Goal: Information Seeking & Learning: Learn about a topic

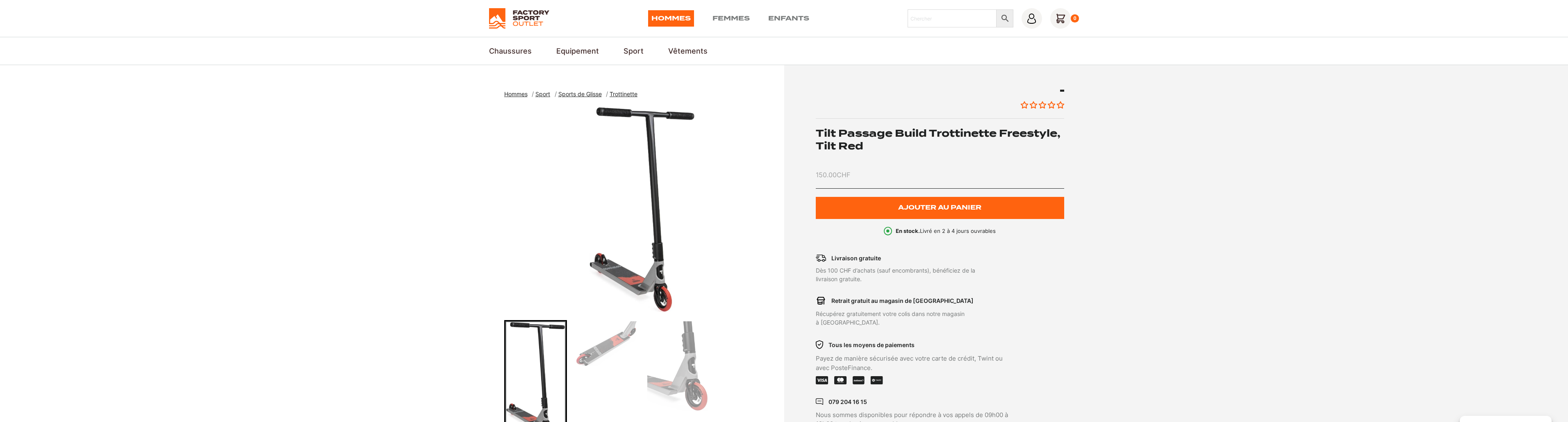
scroll to position [82, 0]
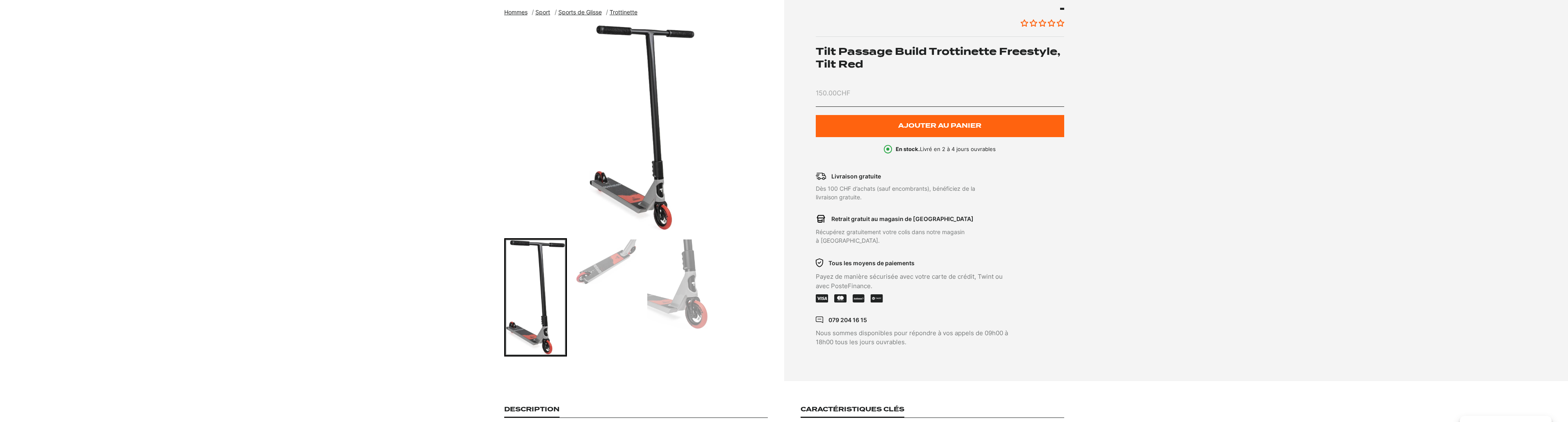
click at [606, 262] on img "Go to slide 2" at bounding box center [606, 262] width 60 height 45
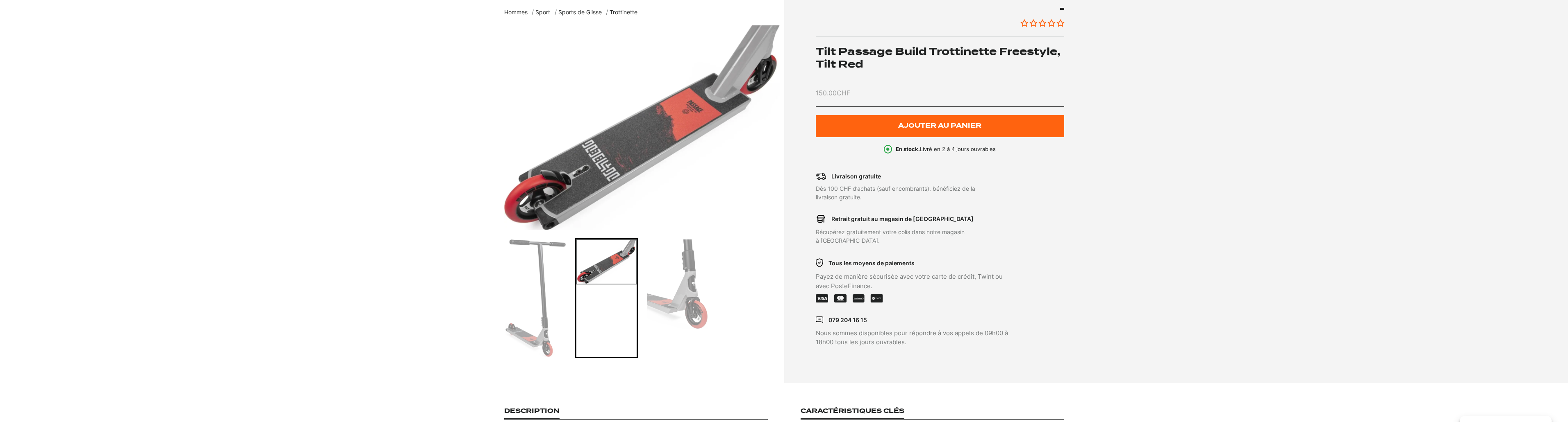
click at [681, 287] on img "Go to slide 3" at bounding box center [677, 284] width 60 height 89
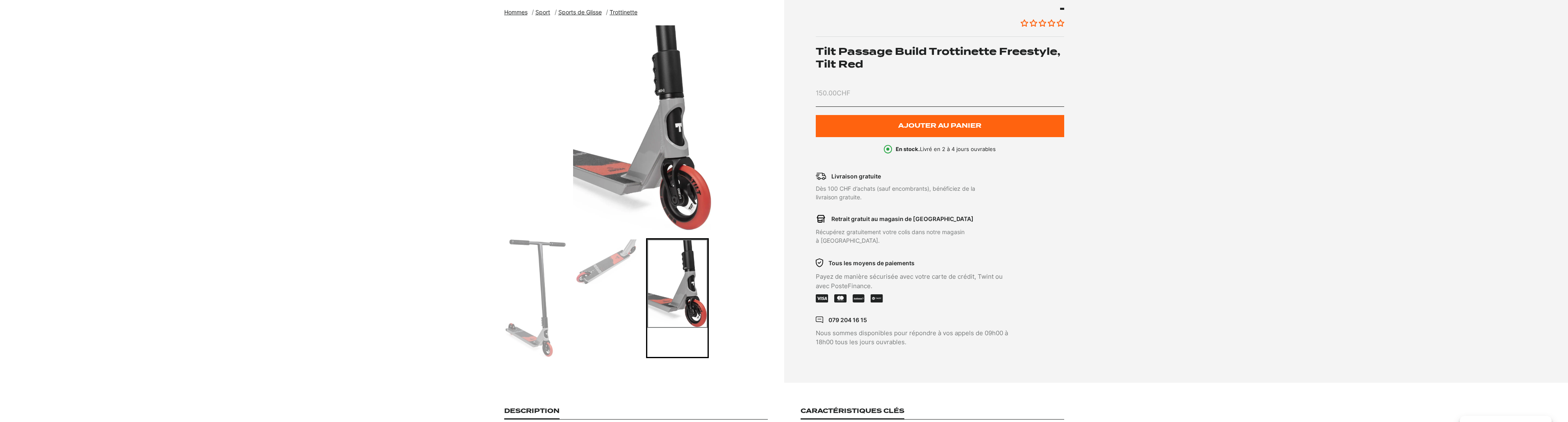
click at [677, 192] on img "3 of 3" at bounding box center [642, 128] width 276 height 205
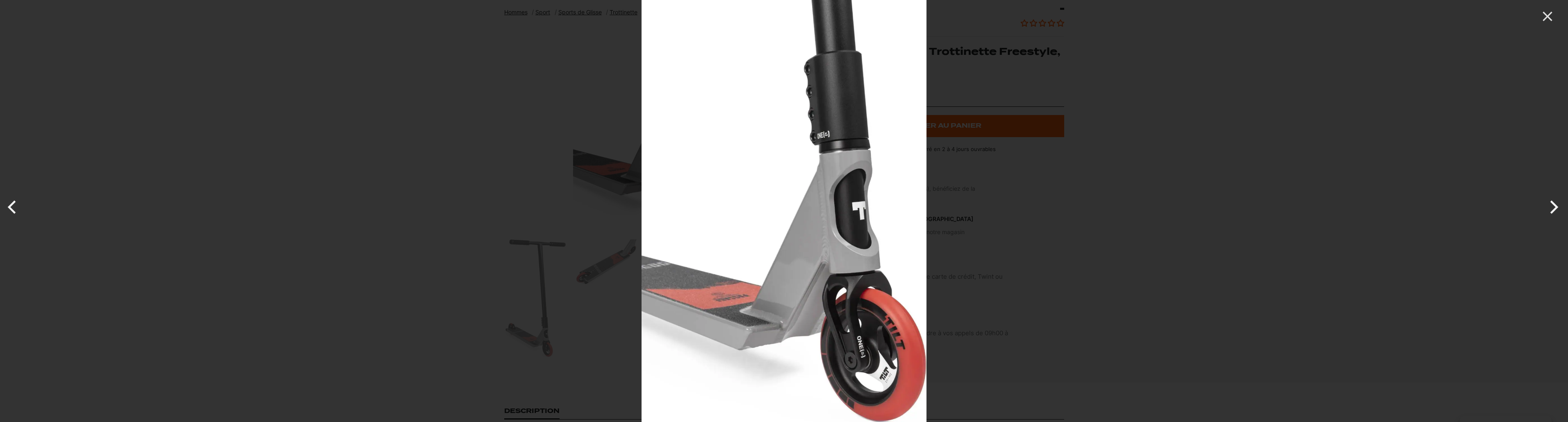
click at [681, 201] on img at bounding box center [784, 211] width 285 height 422
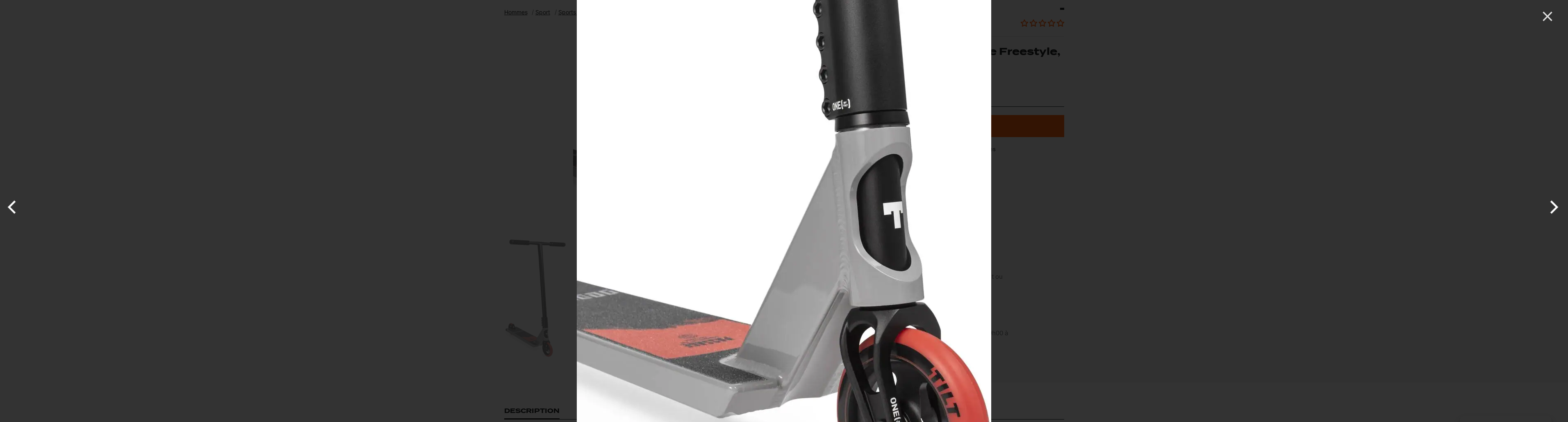
click at [772, 187] on img at bounding box center [784, 216] width 415 height 614
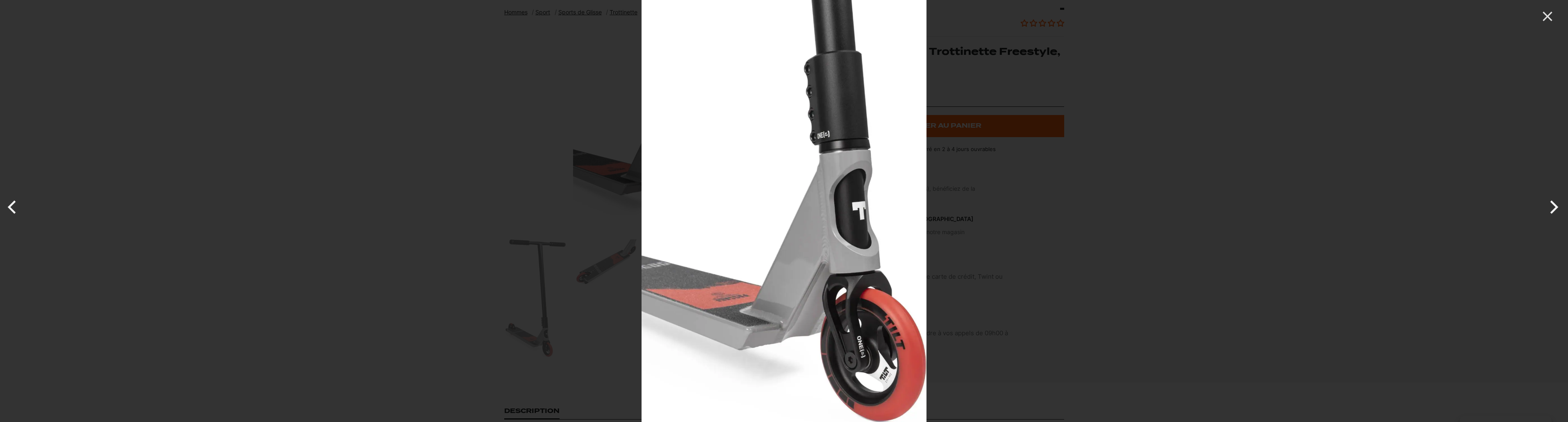
click at [1339, 180] on div at bounding box center [1426, 211] width 1568 height 422
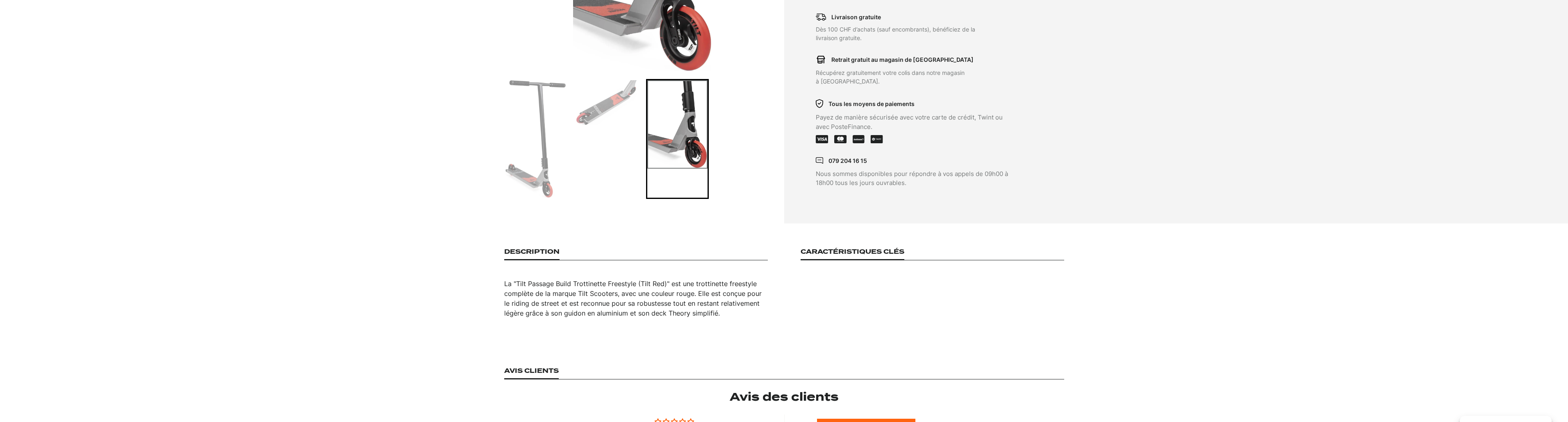
scroll to position [164, 0]
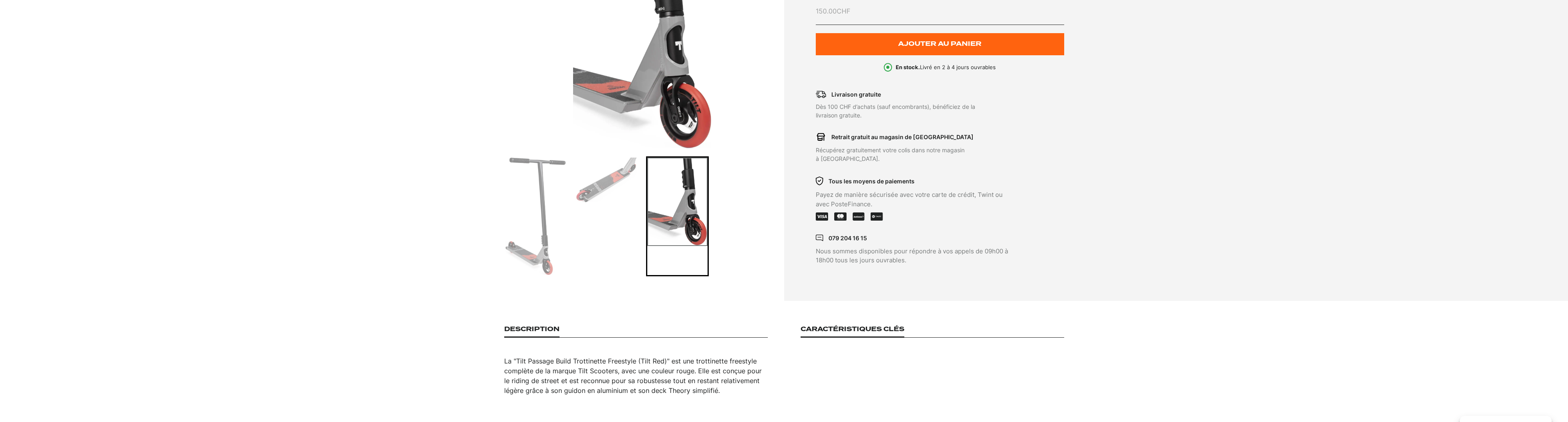
click at [583, 177] on img "Go to slide 2" at bounding box center [606, 180] width 60 height 45
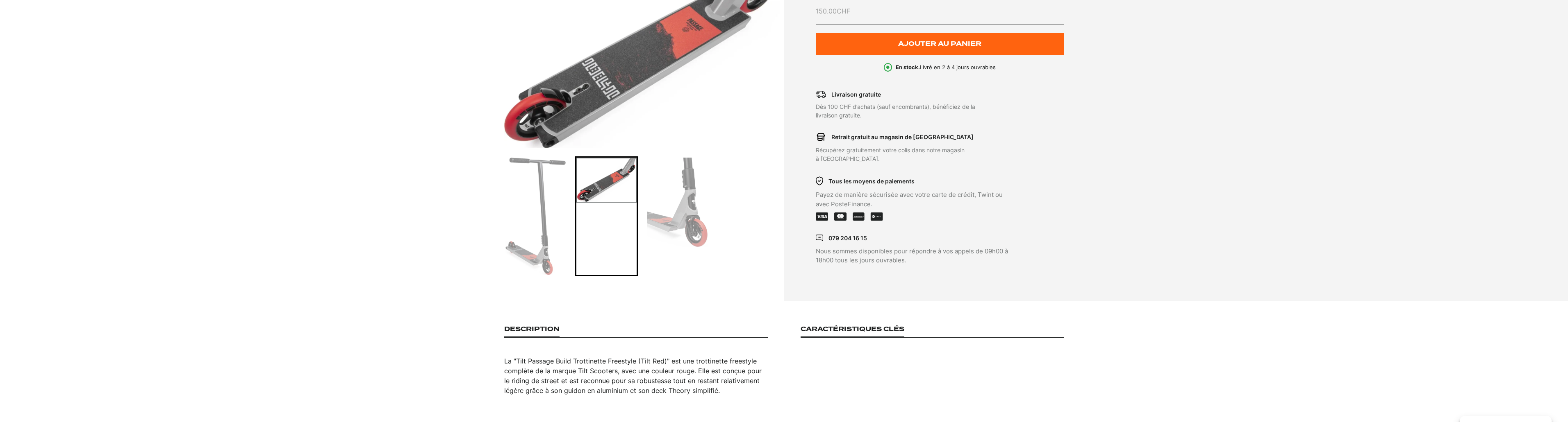
click at [534, 211] on img "Go to slide 1" at bounding box center [535, 216] width 60 height 117
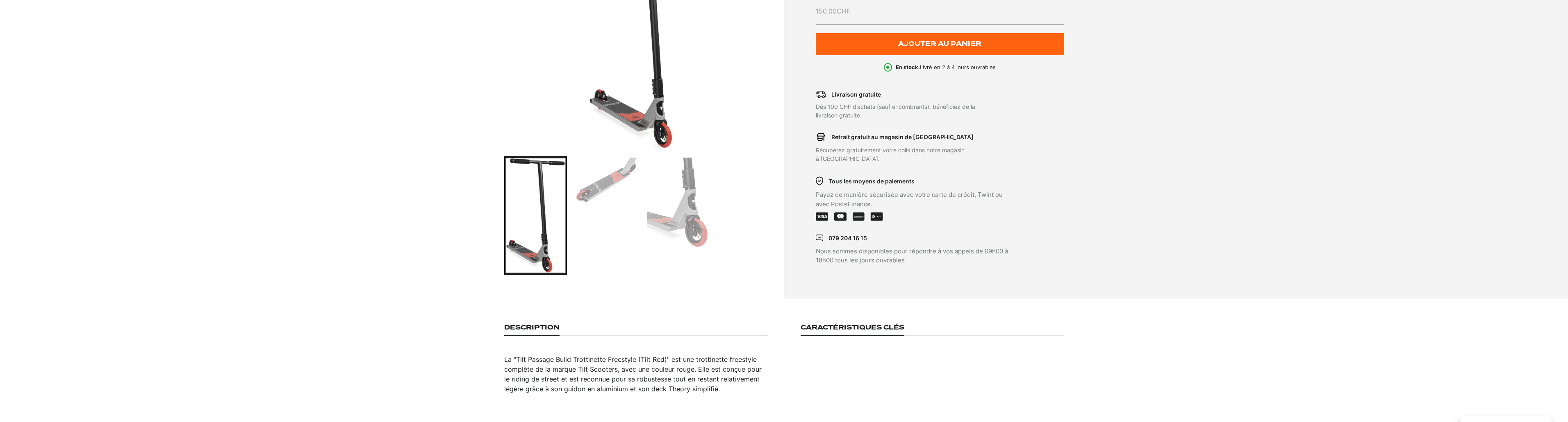
click at [569, 198] on div at bounding box center [642, 215] width 276 height 119
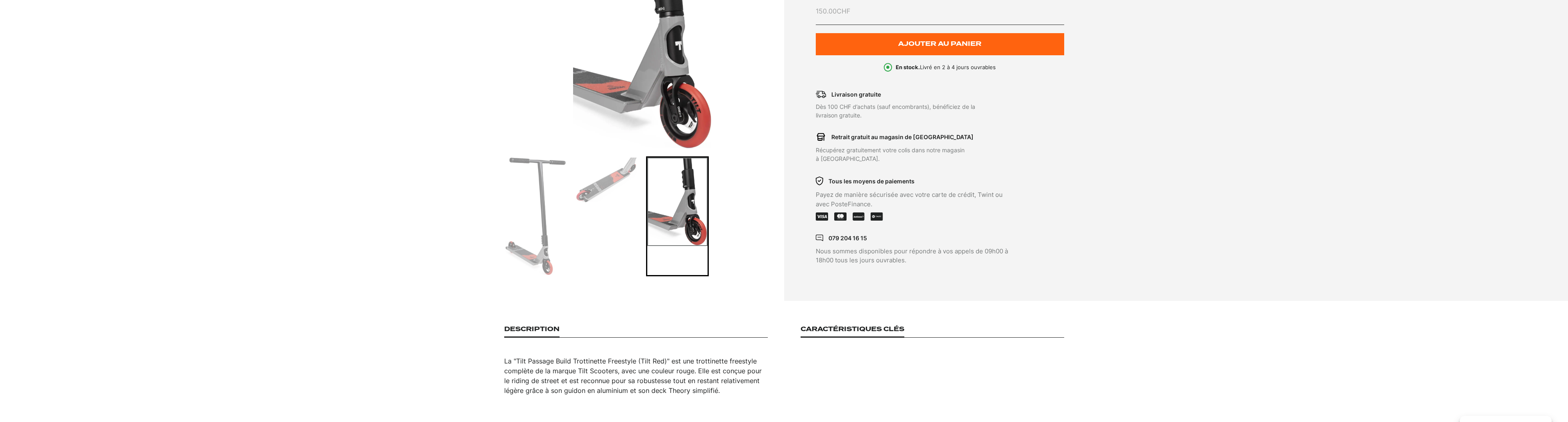
click at [528, 198] on img "Go to slide 1" at bounding box center [535, 216] width 60 height 117
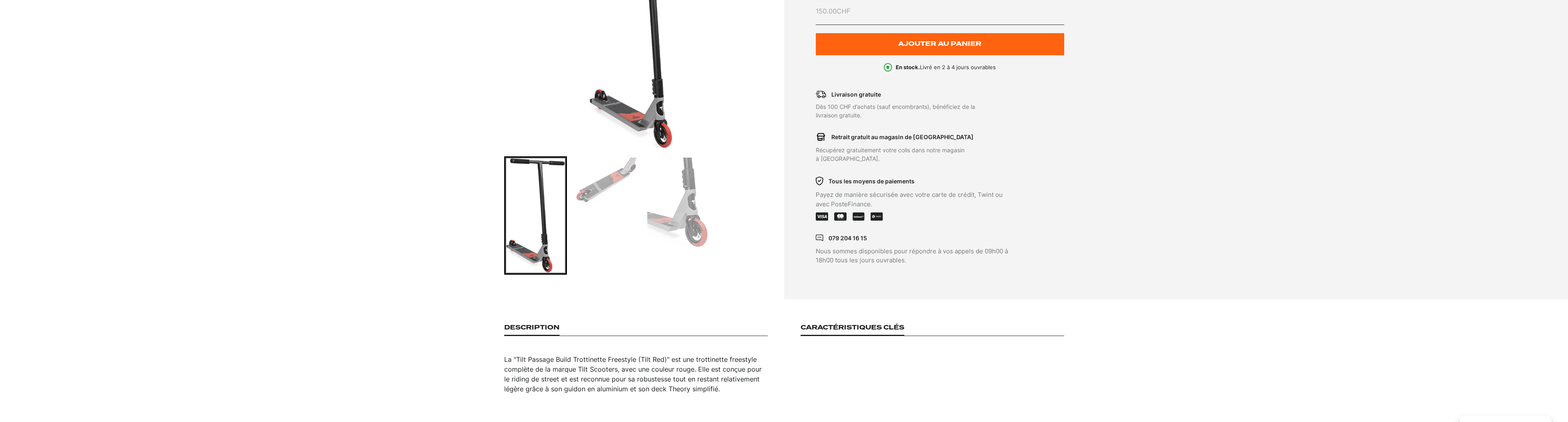
click at [590, 184] on img "Go to slide 2" at bounding box center [606, 180] width 60 height 45
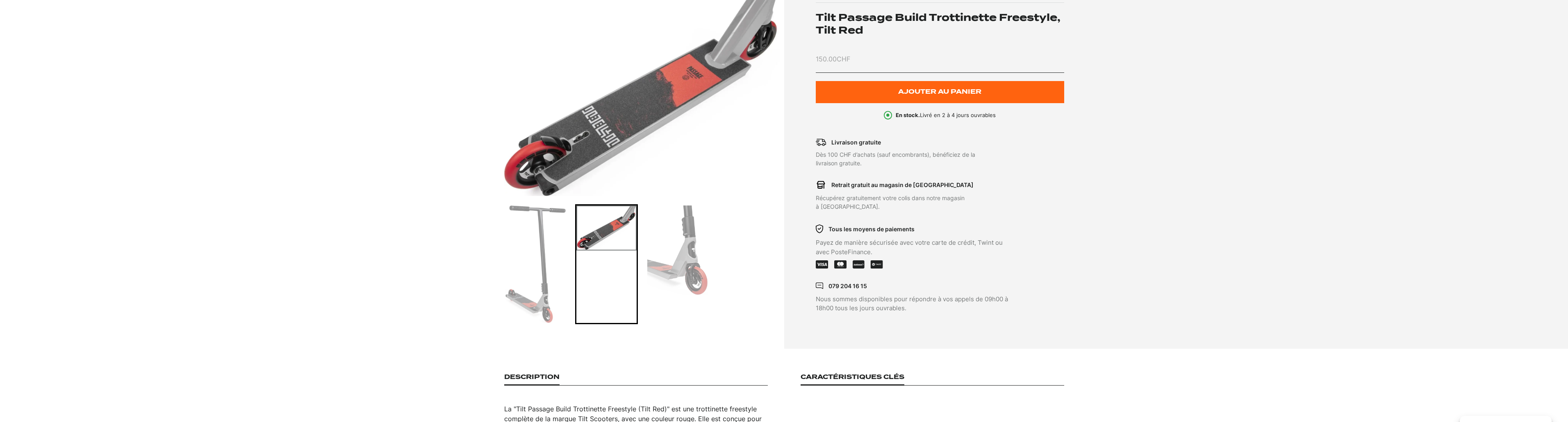
scroll to position [41, 0]
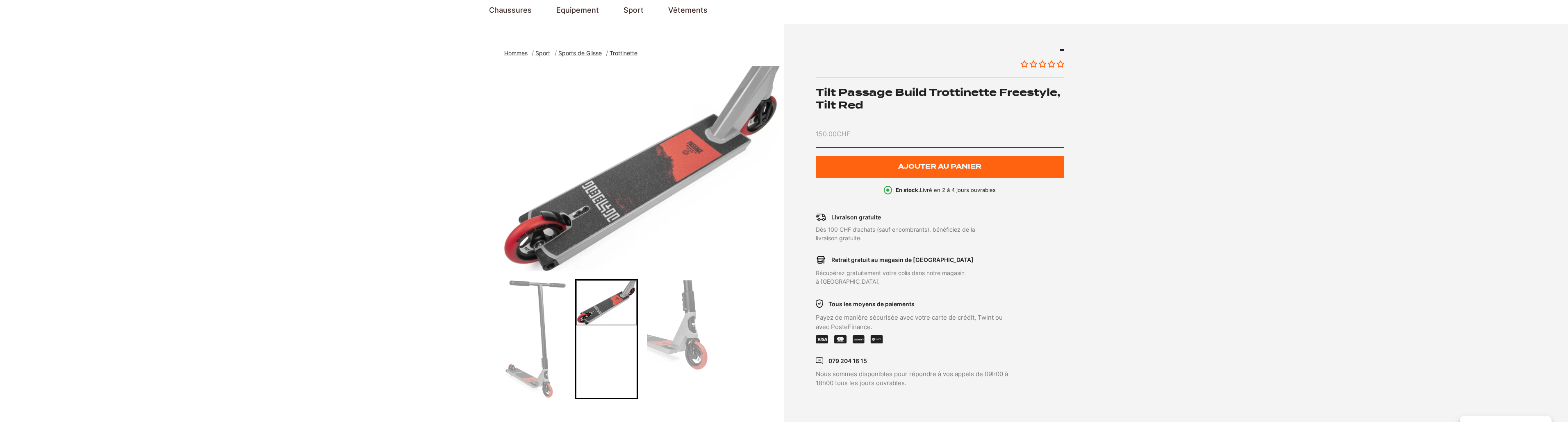
click at [514, 286] on img "Go to slide 1" at bounding box center [535, 339] width 60 height 117
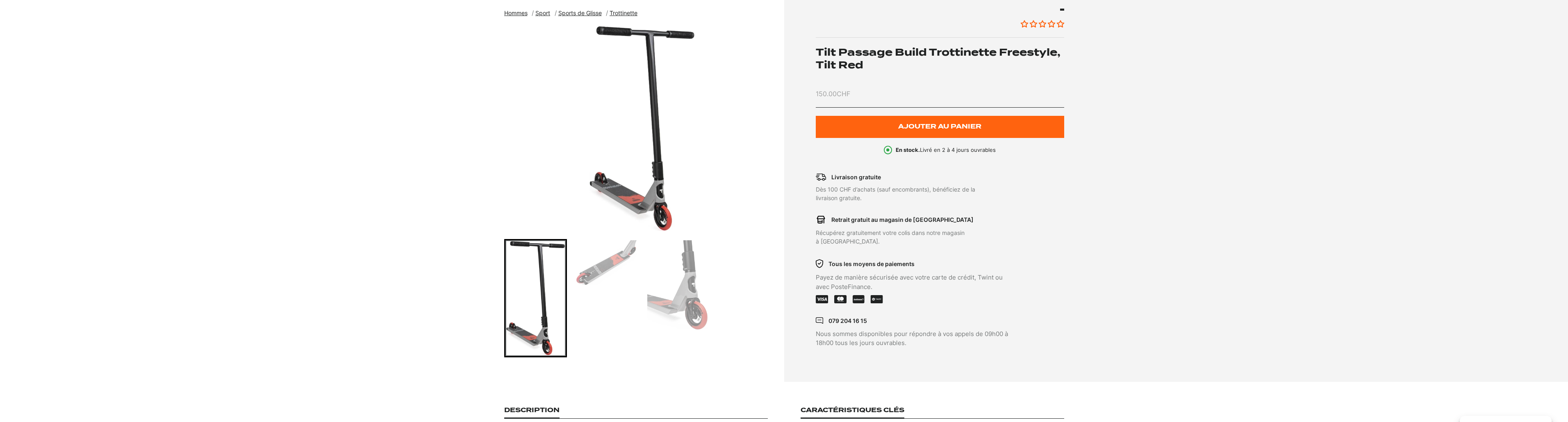
scroll to position [82, 0]
click at [624, 182] on img "1 of 3" at bounding box center [642, 128] width 276 height 205
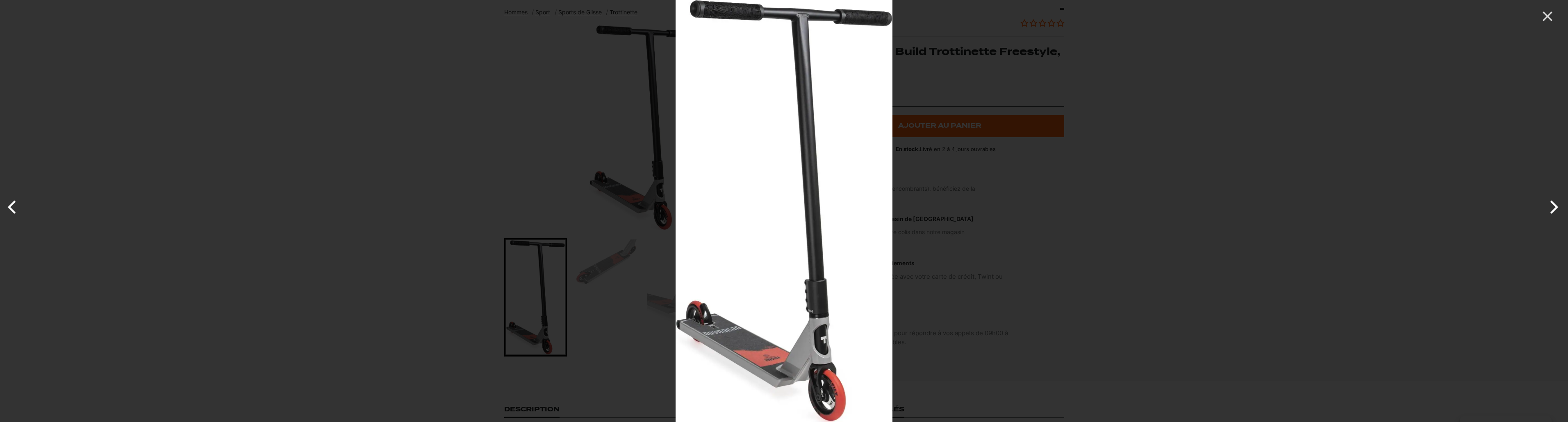
click at [490, 173] on div at bounding box center [784, 211] width 1568 height 422
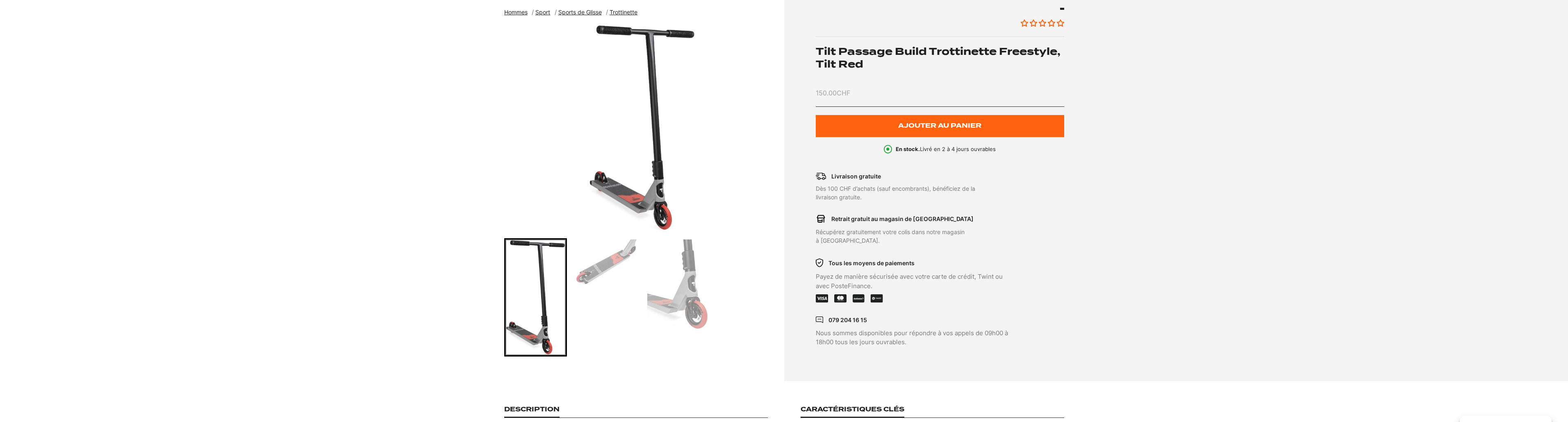
click at [608, 259] on img "Go to slide 2" at bounding box center [606, 262] width 60 height 45
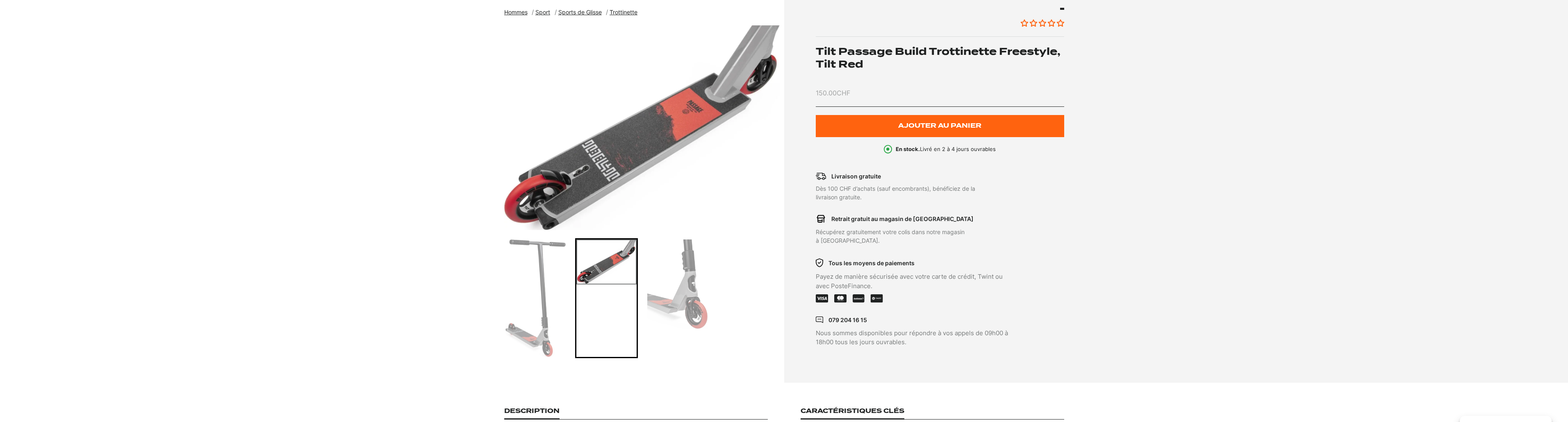
click at [518, 291] on img "Go to slide 1" at bounding box center [535, 298] width 60 height 117
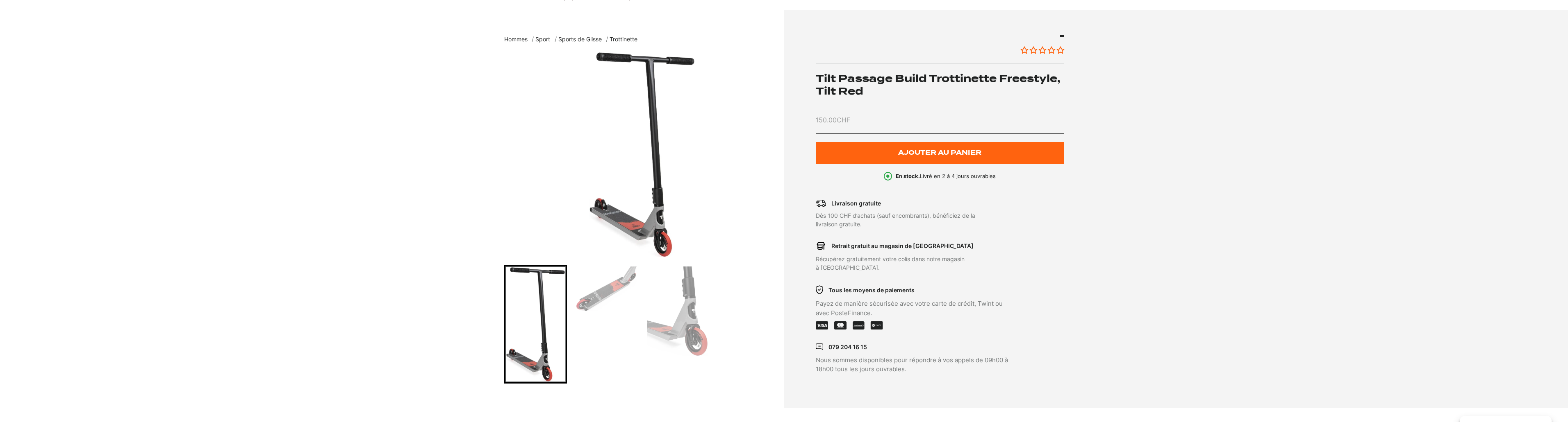
scroll to position [0, 0]
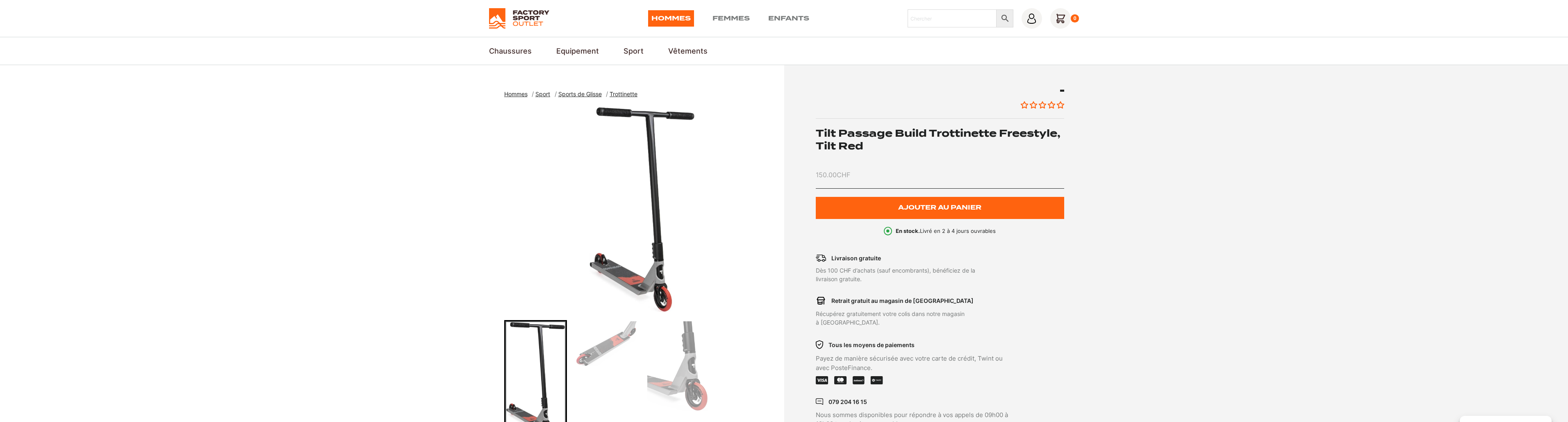
click at [608, 333] on img "Go to slide 2" at bounding box center [606, 344] width 60 height 45
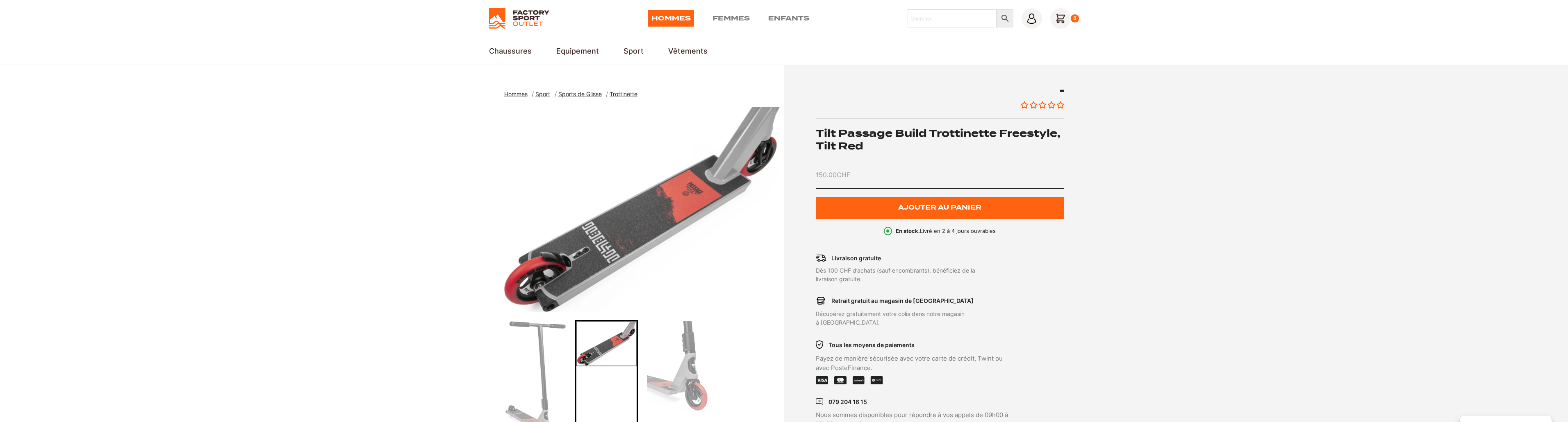
click at [679, 350] on img "Go to slide 3" at bounding box center [677, 366] width 60 height 89
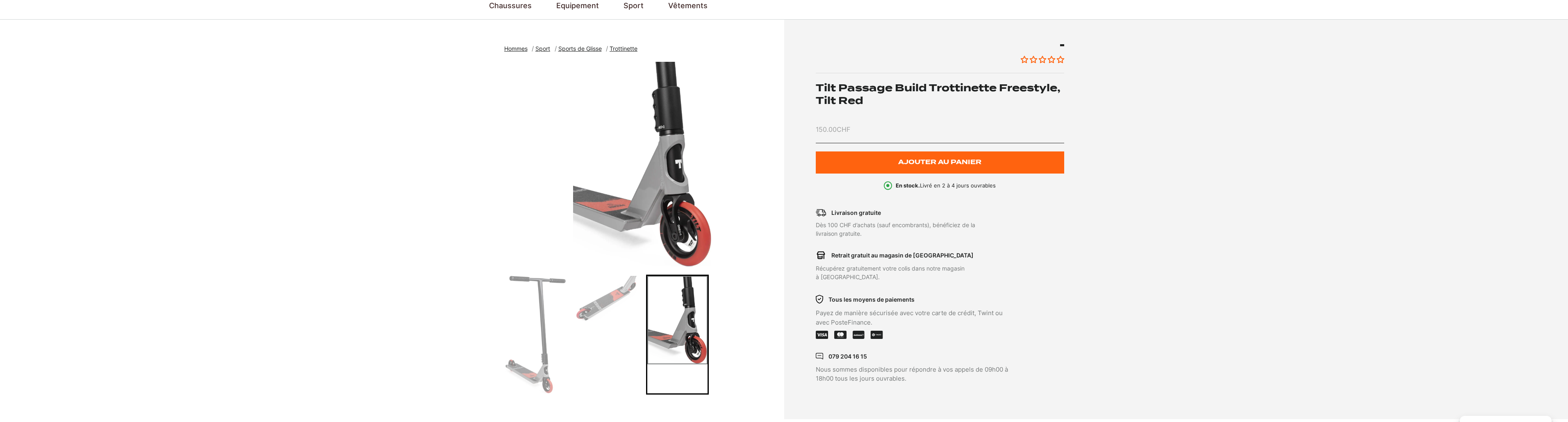
scroll to position [41, 0]
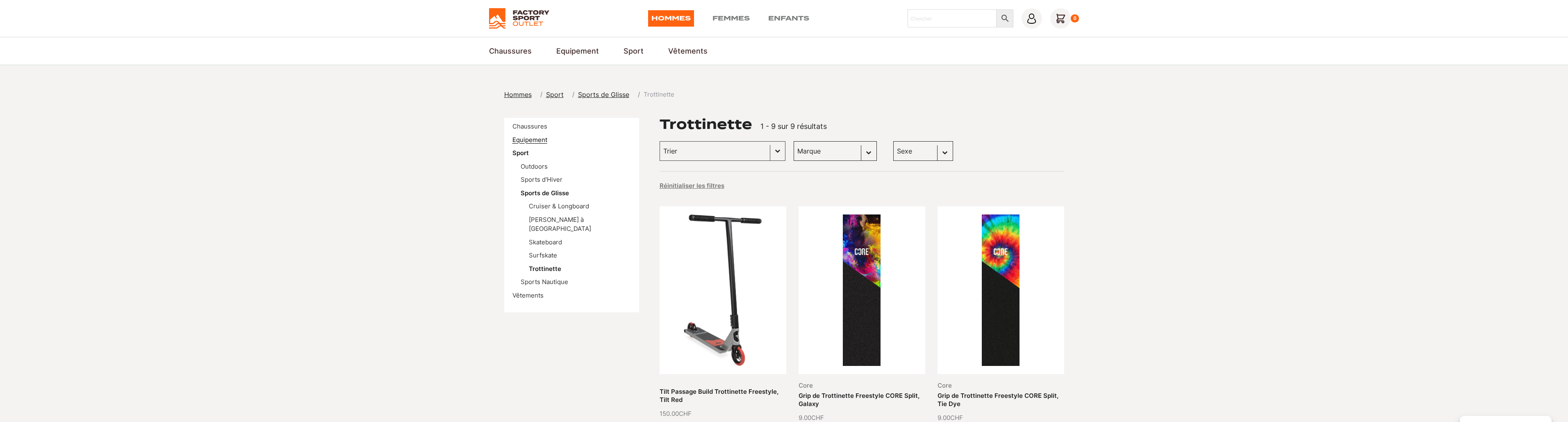
click at [537, 140] on link "Equipement" at bounding box center [530, 140] width 35 height 8
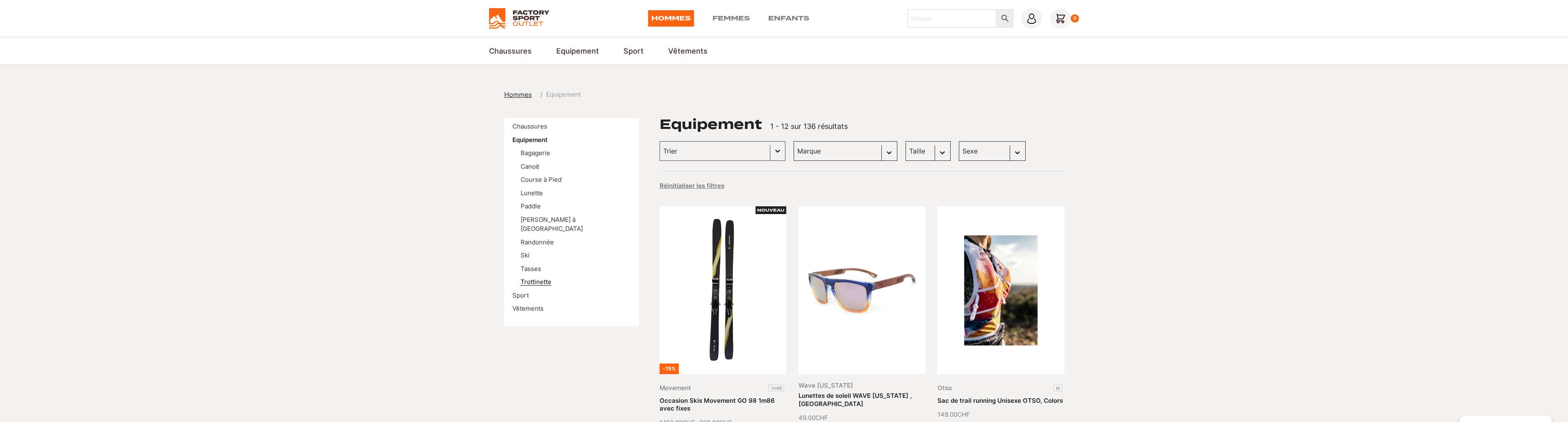
click at [539, 278] on link "Trottinette" at bounding box center [536, 282] width 31 height 8
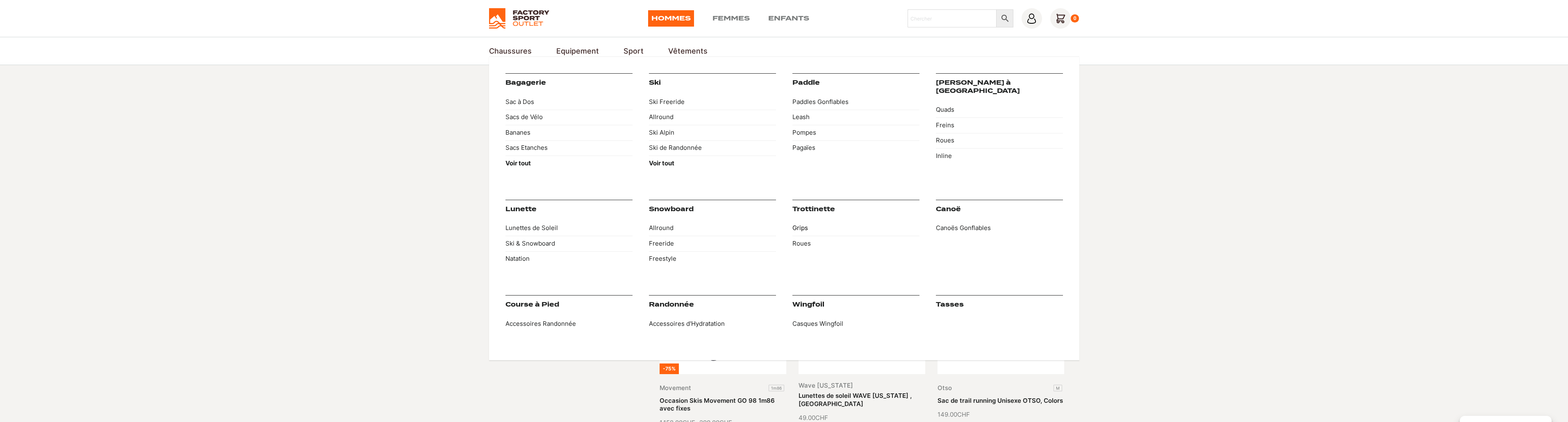
click at [801, 224] on link "Grips" at bounding box center [856, 229] width 127 height 16
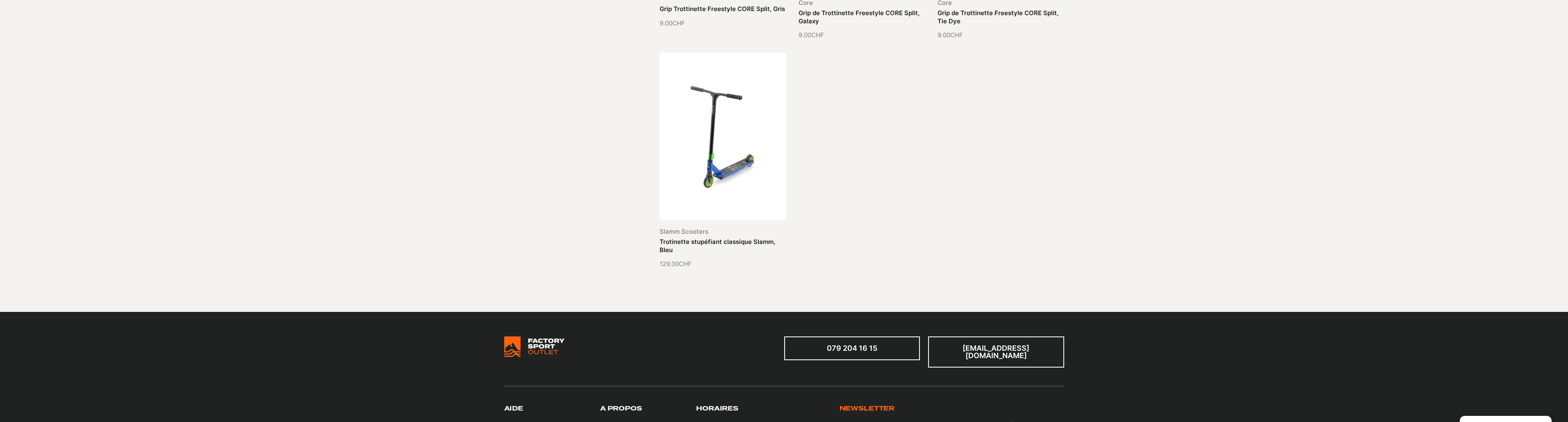
scroll to position [368, 0]
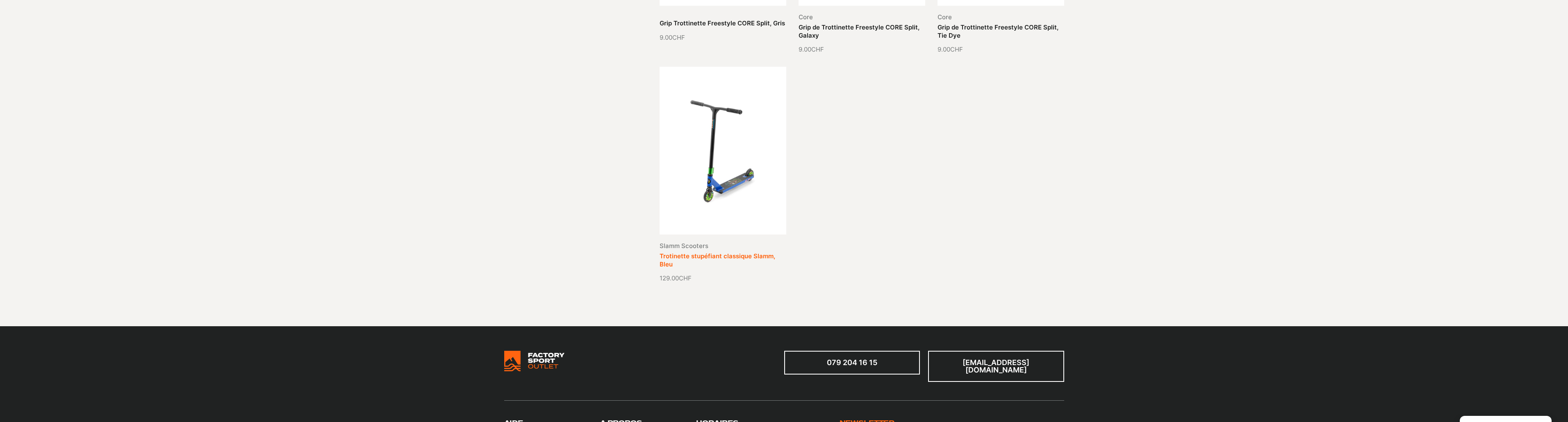
click at [694, 255] on link "Trotinette stupéfiant classique Slamm, Bleu" at bounding box center [718, 260] width 116 height 16
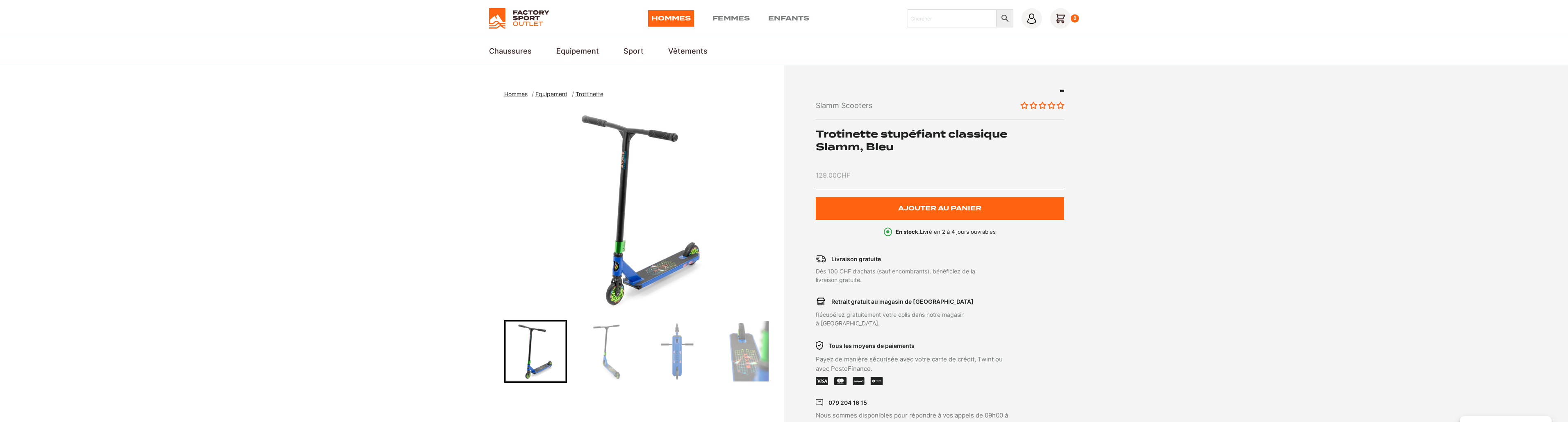
click at [594, 345] on img "Go to slide 2" at bounding box center [606, 351] width 60 height 60
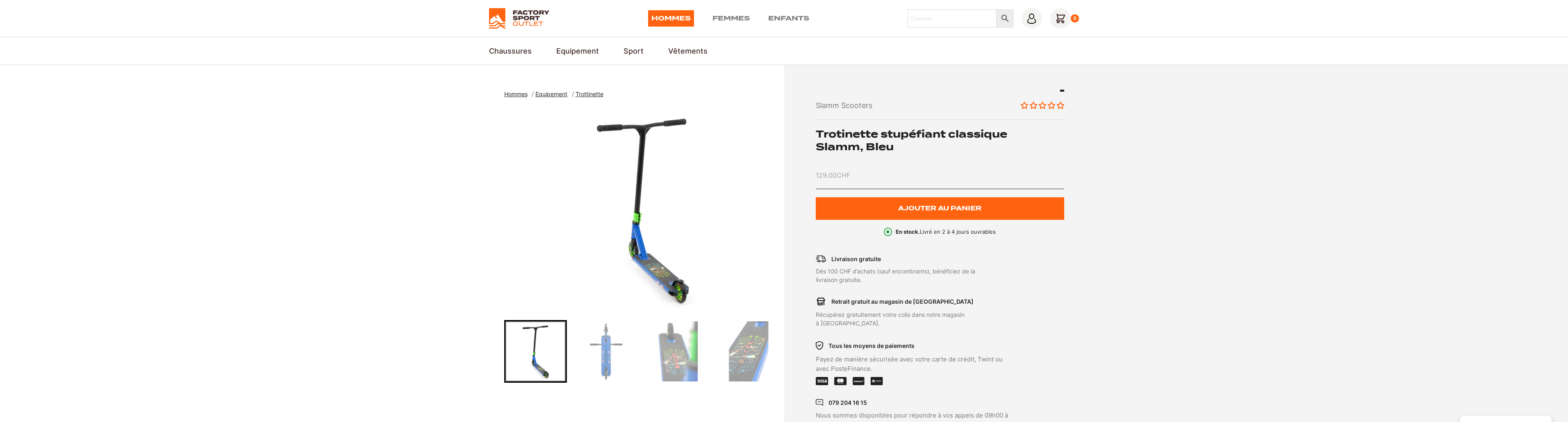
click at [611, 345] on img "Go to slide 3" at bounding box center [606, 351] width 60 height 60
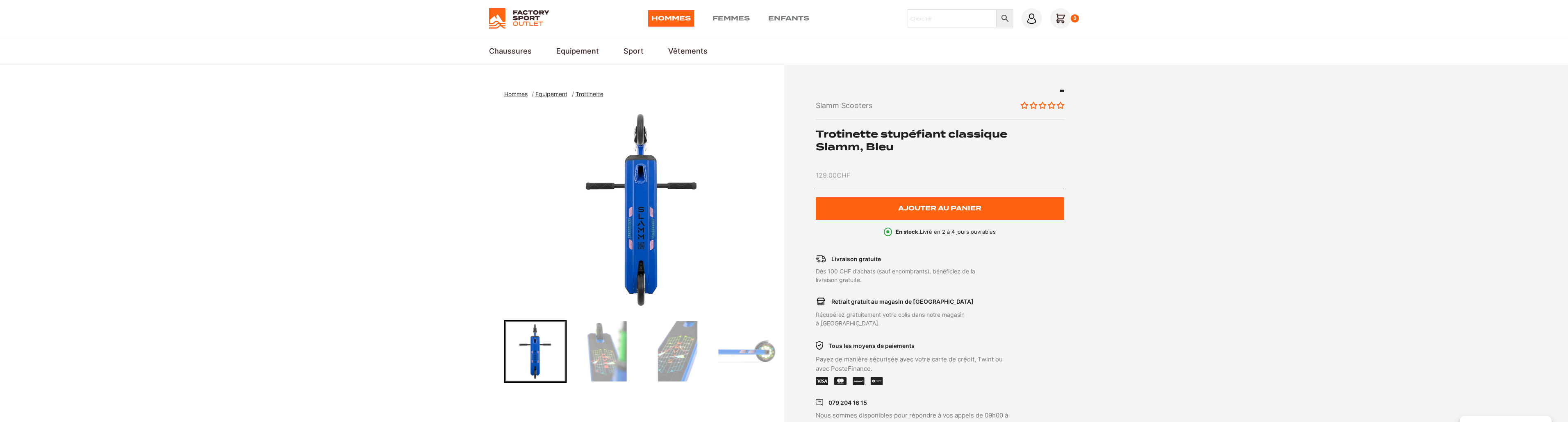
click at [621, 340] on img "Go to slide 4" at bounding box center [606, 351] width 60 height 60
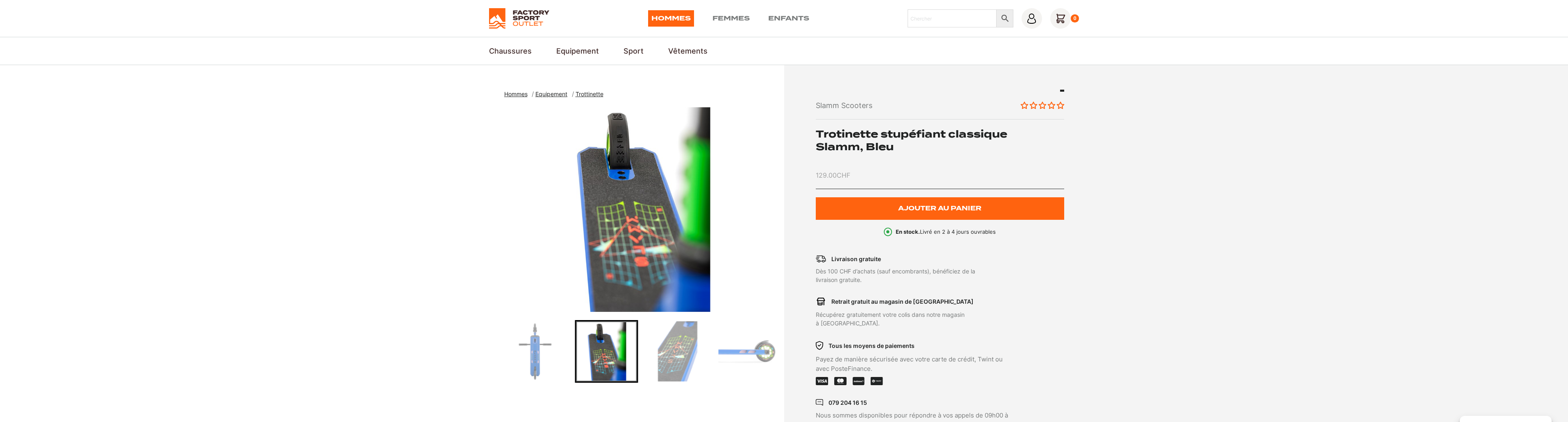
click at [681, 342] on img "Go to slide 5" at bounding box center [677, 351] width 60 height 60
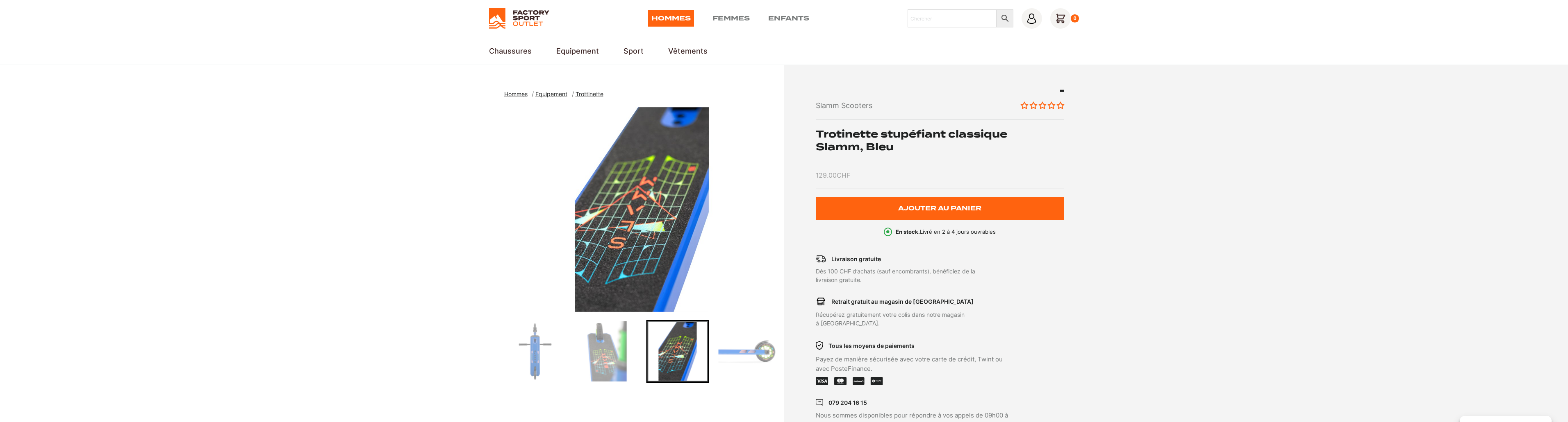
click at [760, 346] on img "Go to slide 6" at bounding box center [748, 351] width 60 height 60
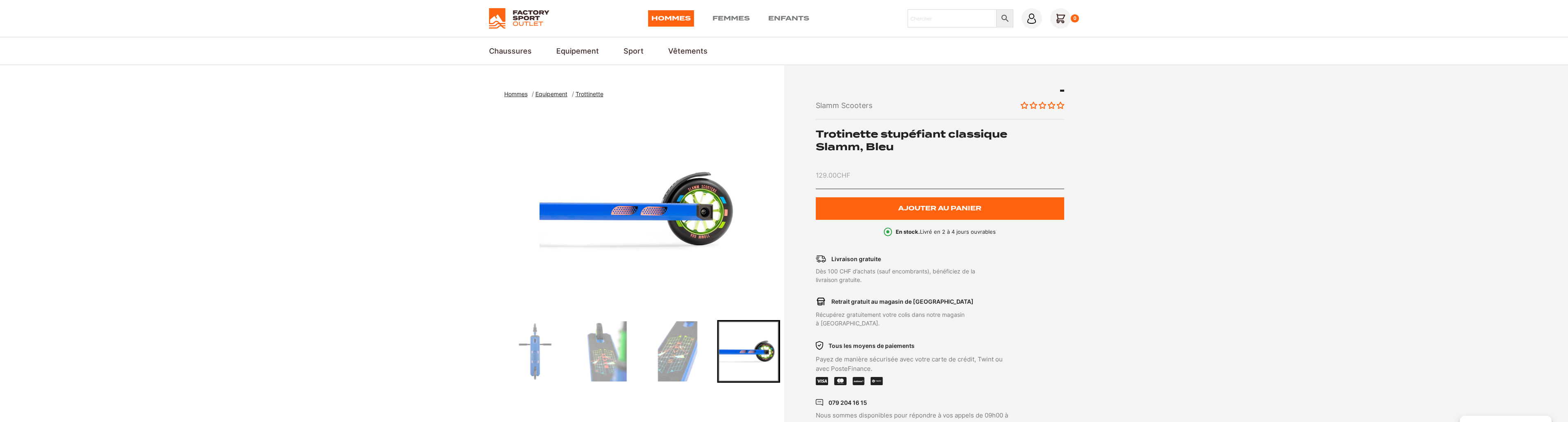
click at [587, 351] on img "Go to slide 4" at bounding box center [606, 351] width 60 height 60
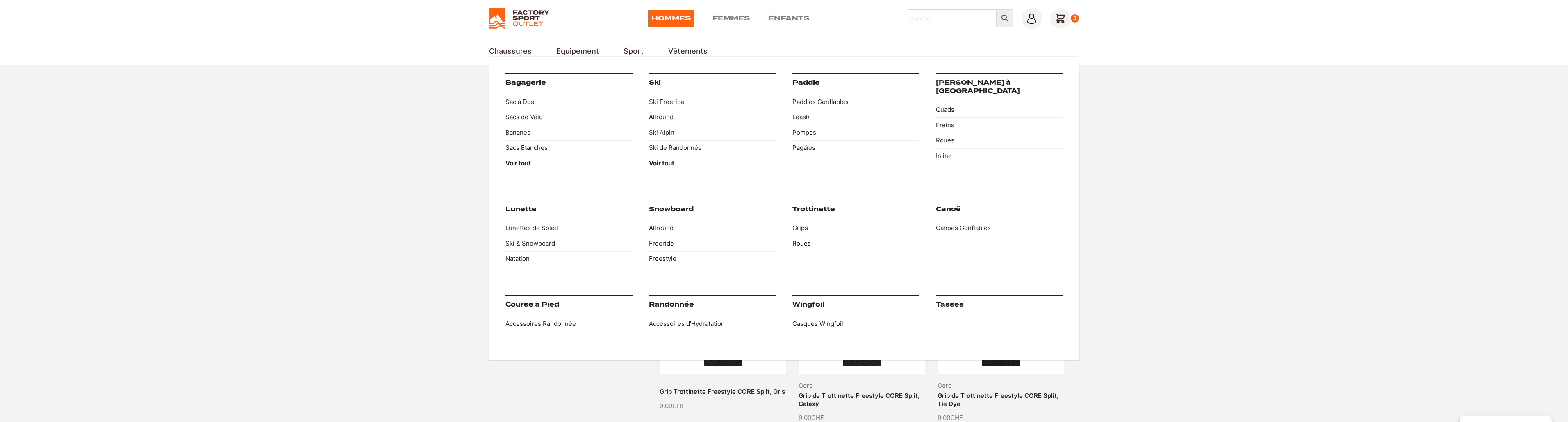
click at [798, 244] on link "Roues" at bounding box center [856, 244] width 127 height 16
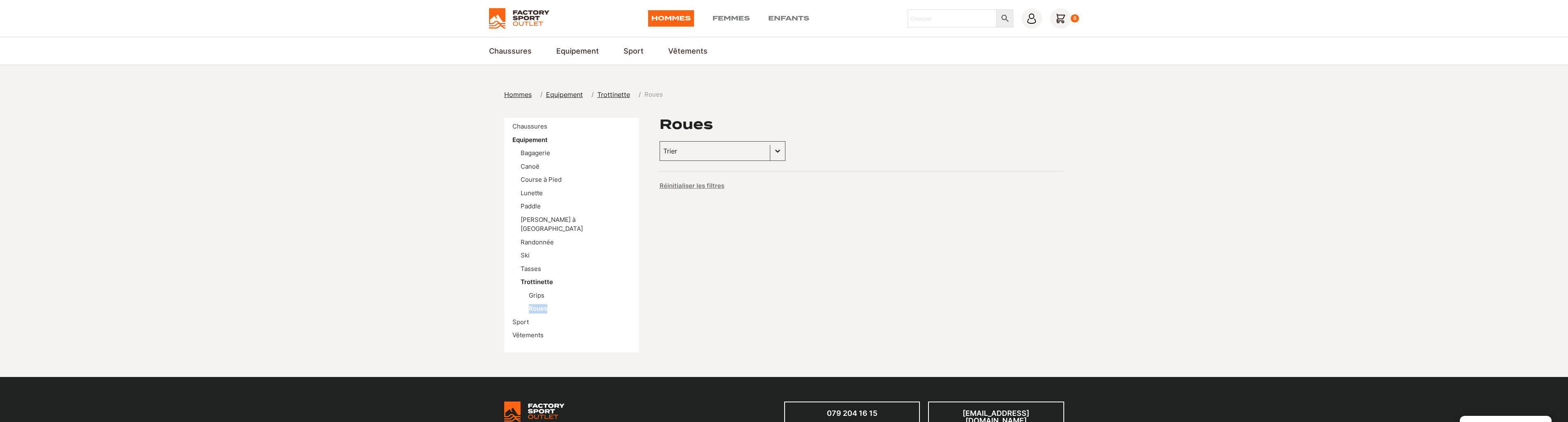
drag, startPoint x: 559, startPoint y: 302, endPoint x: 522, endPoint y: 298, distance: 37.2
click at [522, 300] on ul "Grips Roues" at bounding box center [575, 302] width 110 height 22
copy link "Roues"
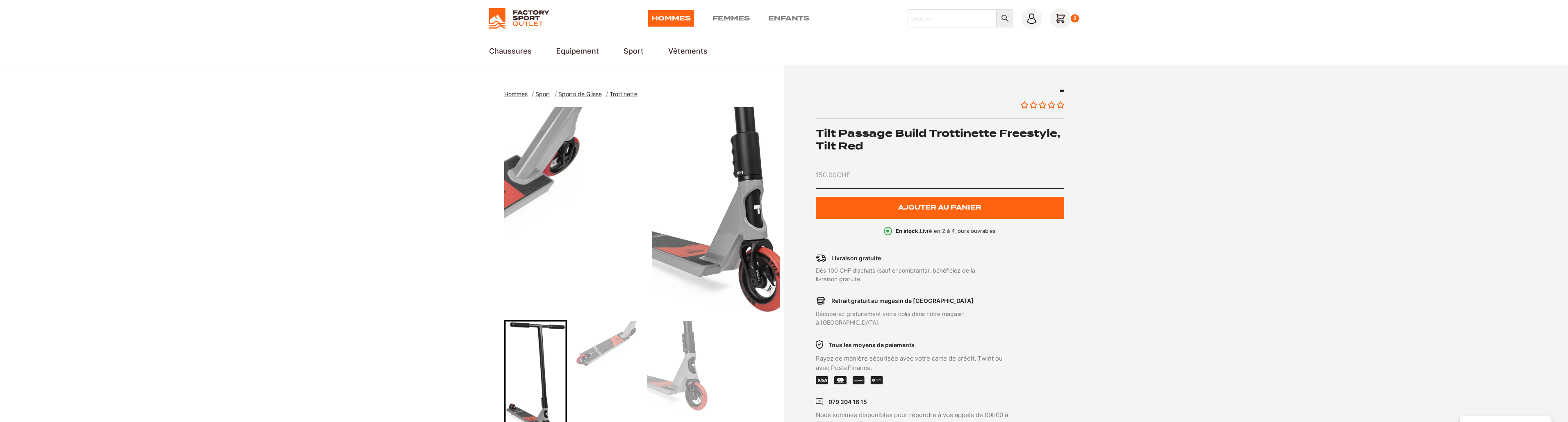
click at [219, 221] on section "Hommes Sport Sports de Glisse Trottinette Tilt Passage Build Trottinette Freest…" at bounding box center [784, 264] width 1568 height 398
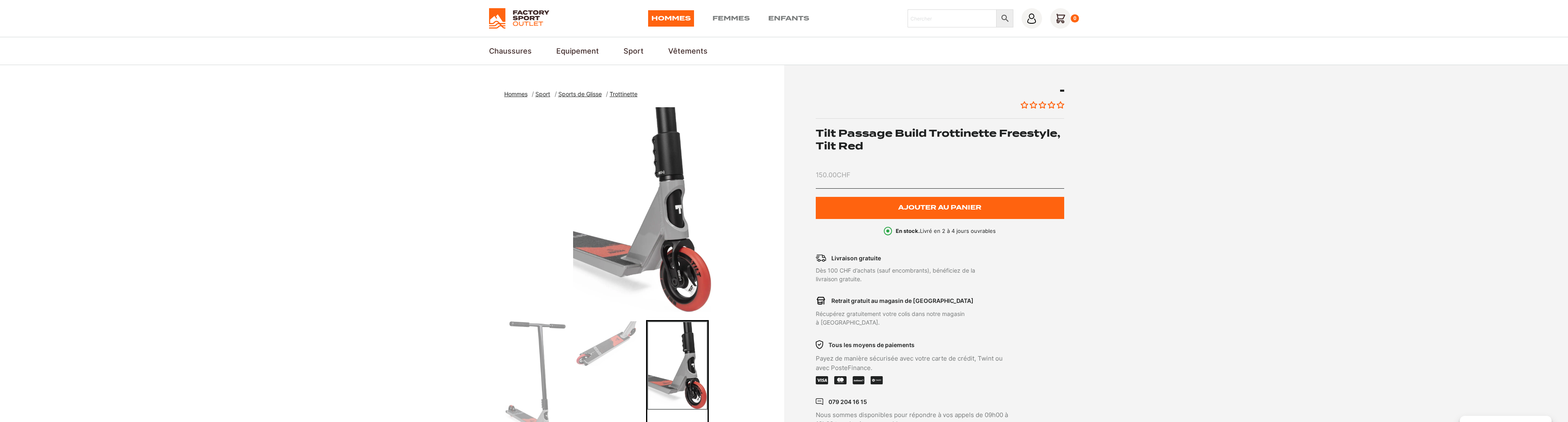
click at [622, 371] on div "Go to slide 2" at bounding box center [606, 380] width 63 height 120
